Goal: Share content

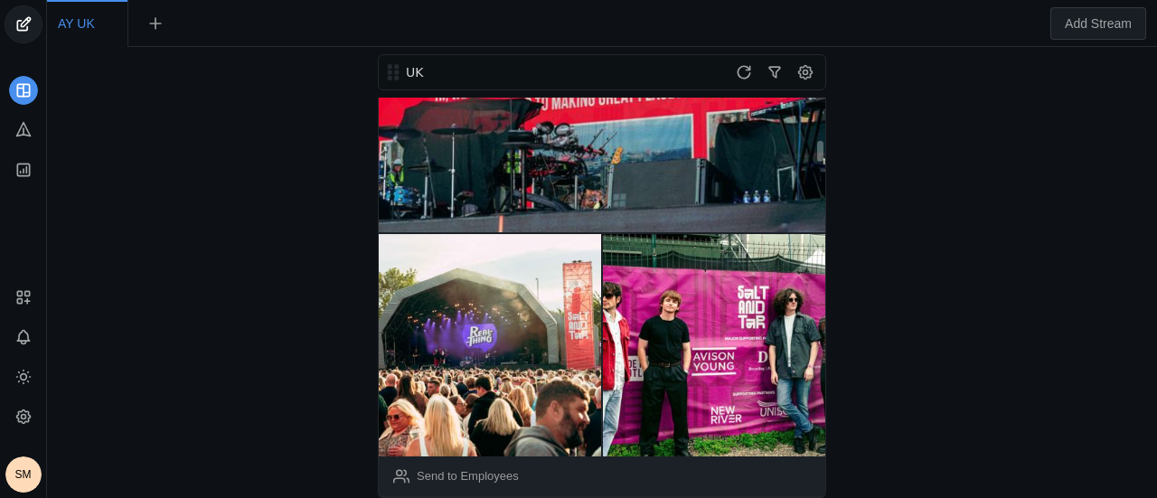
scroll to position [723, 0]
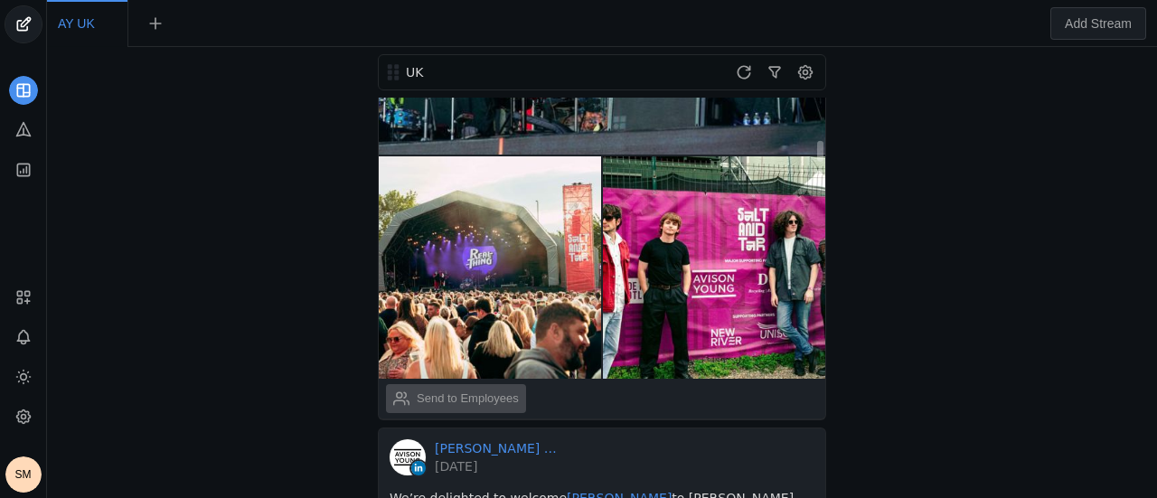
click at [485, 390] on div "Send to Employees" at bounding box center [468, 399] width 102 height 18
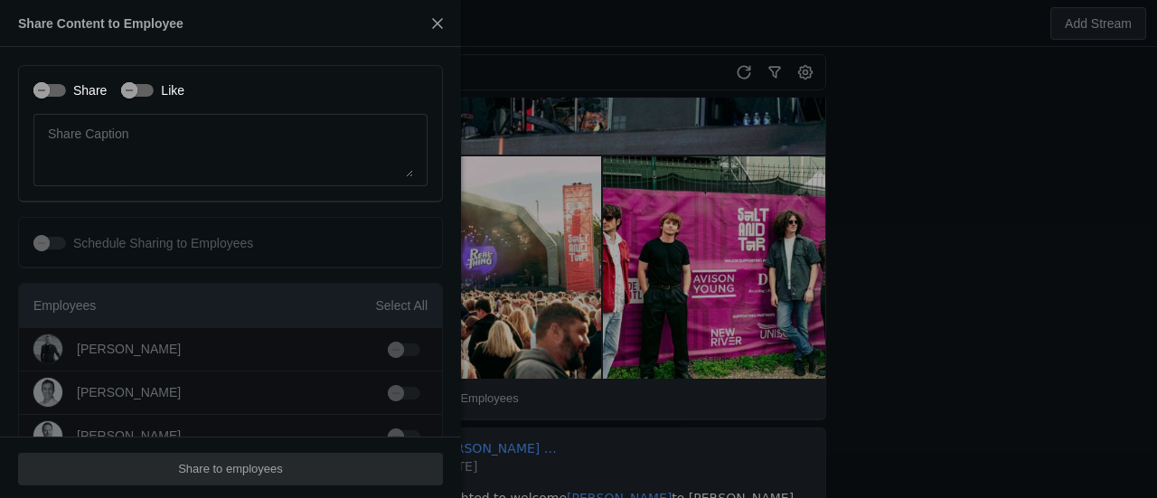
type input "Greenwich Mean Time GMT"
click at [118, 80] on div "button" at bounding box center [129, 90] width 25 height 25
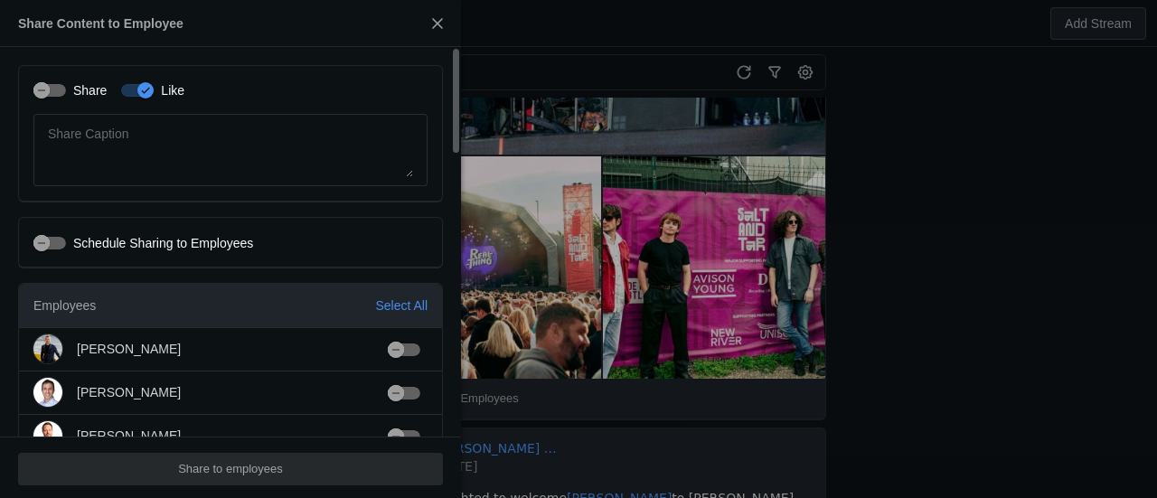
click at [87, 83] on label "Share" at bounding box center [86, 90] width 41 height 18
click at [66, 84] on button "Share" at bounding box center [49, 90] width 33 height 13
click at [414, 305] on div "Select All" at bounding box center [401, 306] width 52 height 18
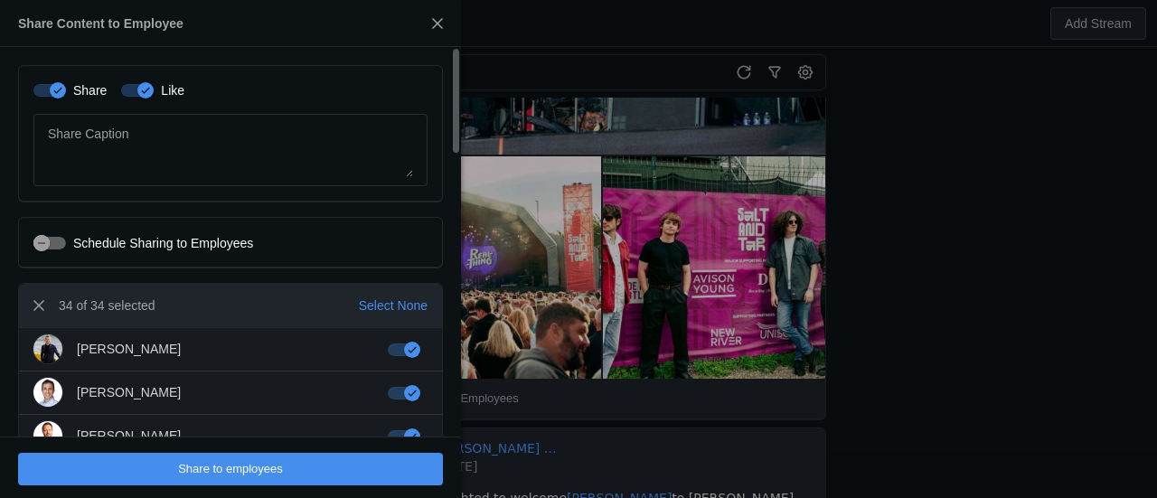
click at [375, 458] on span "undefined" at bounding box center [230, 469] width 425 height 33
